Goal: Information Seeking & Learning: Learn about a topic

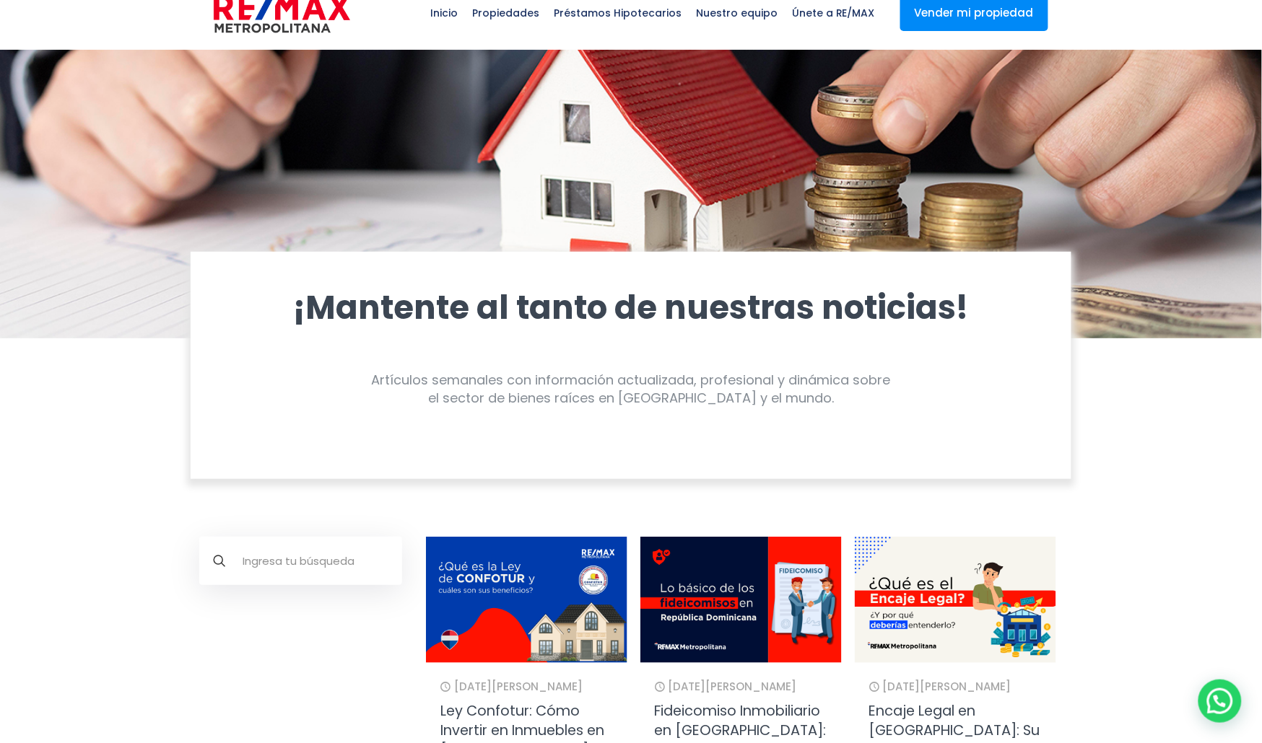
scroll to position [340, 0]
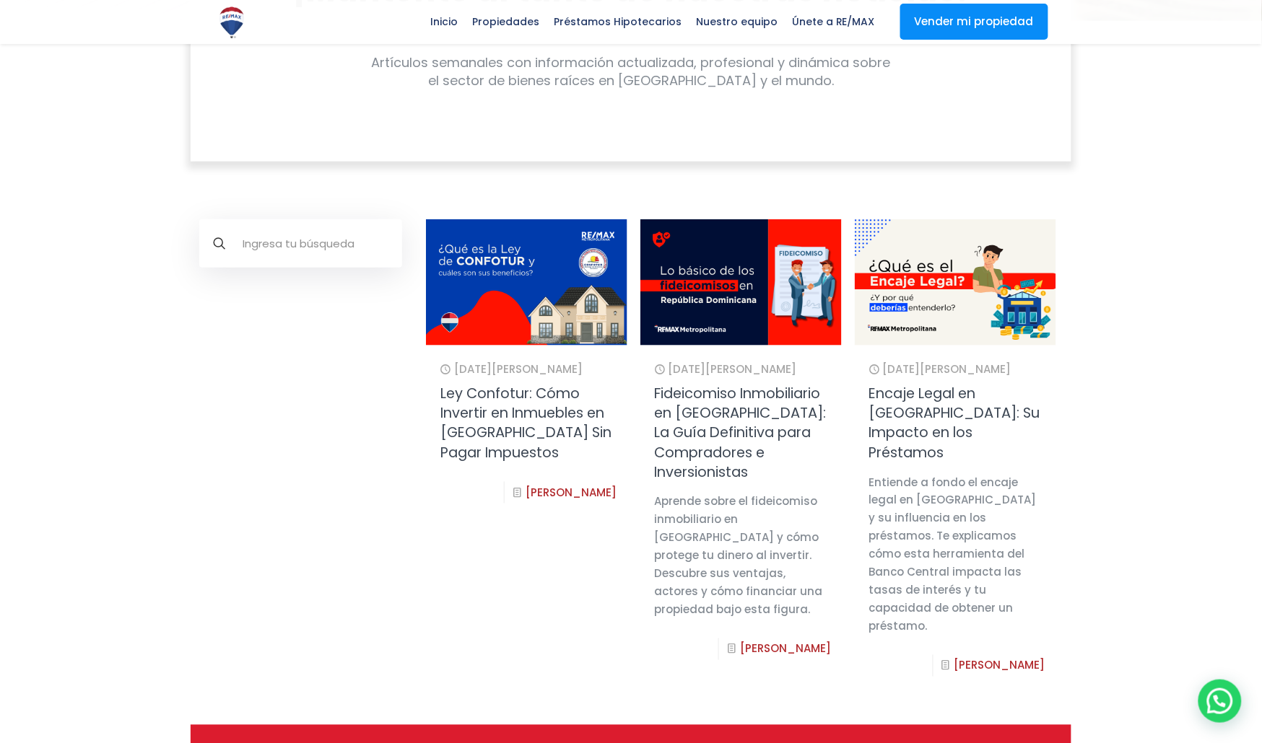
click at [275, 247] on input "text" at bounding box center [300, 243] width 203 height 48
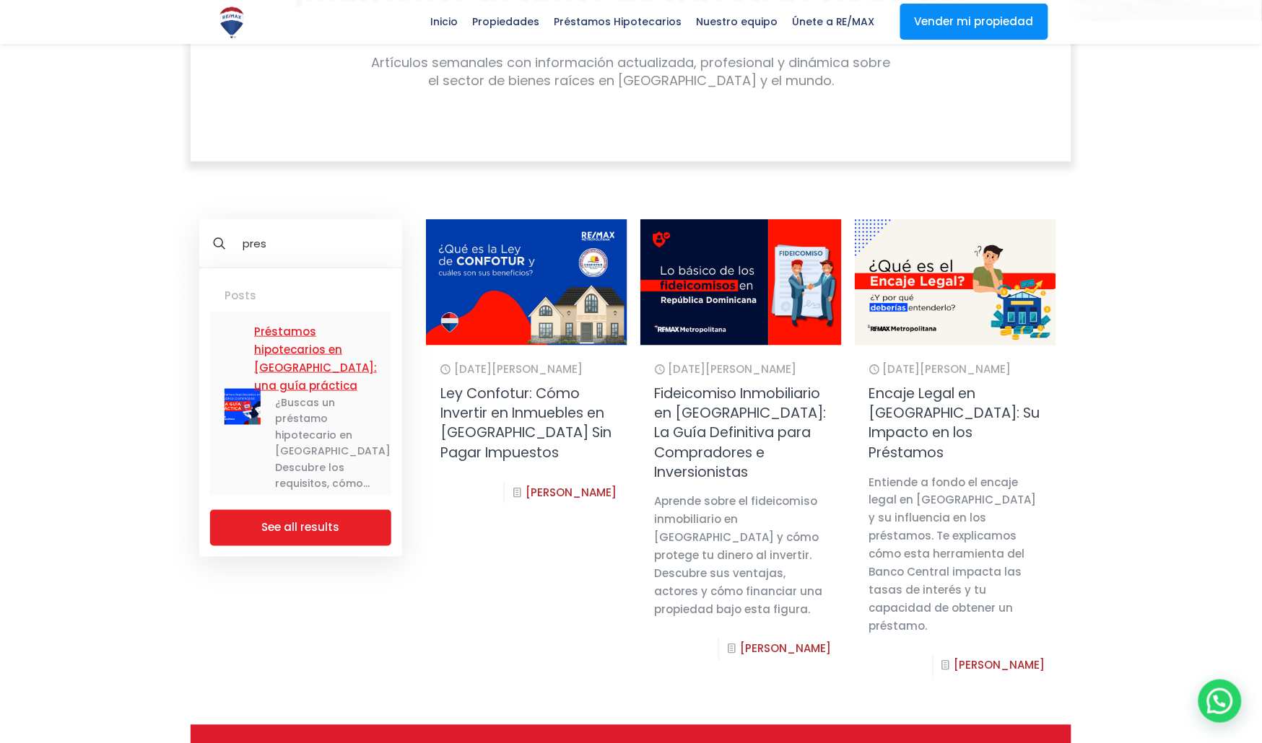
type input "pres"
click at [308, 369] on link "Préstamos hipotecarios en [GEOGRAPHIC_DATA]: una guía práctica" at bounding box center [315, 359] width 123 height 72
